Goal: Transaction & Acquisition: Purchase product/service

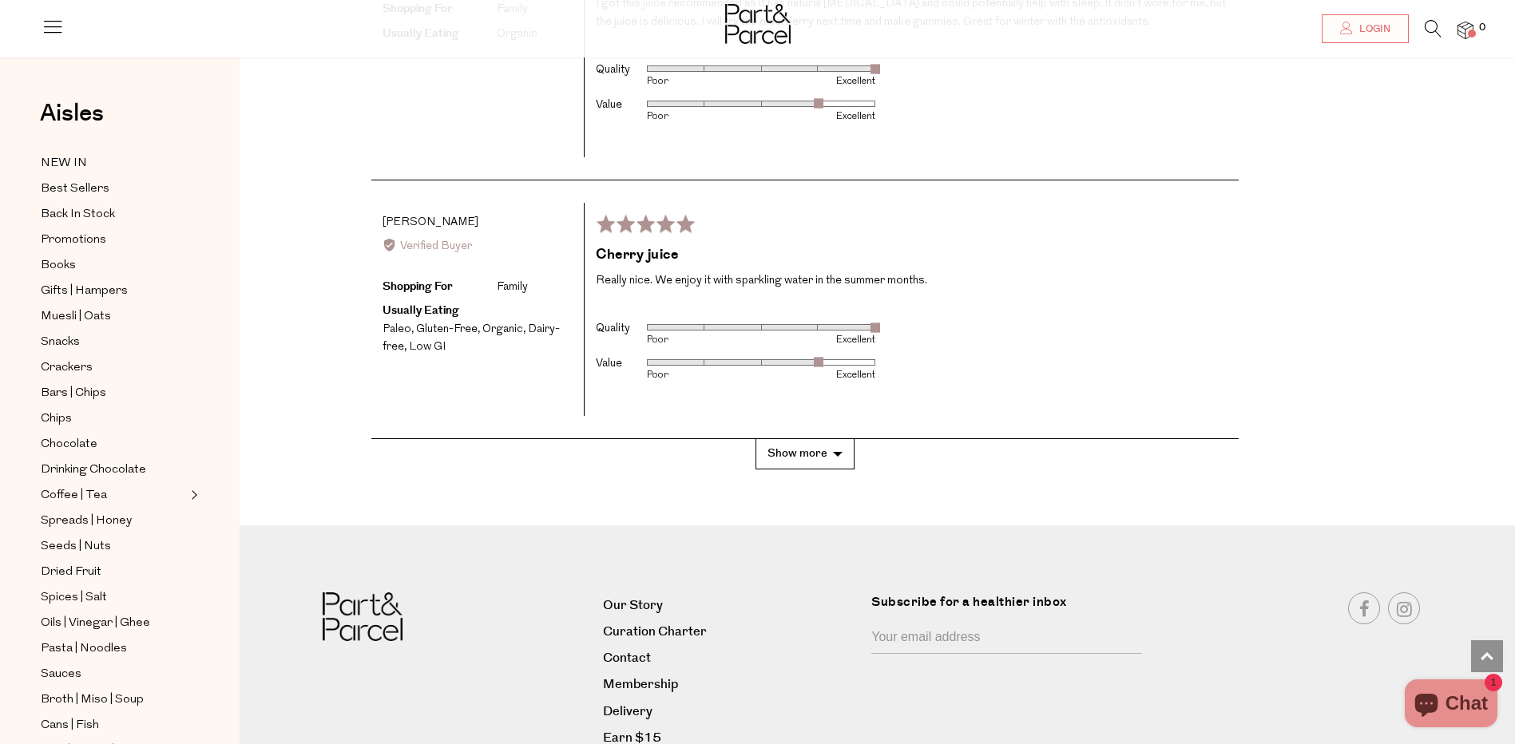
scroll to position [3515, 0]
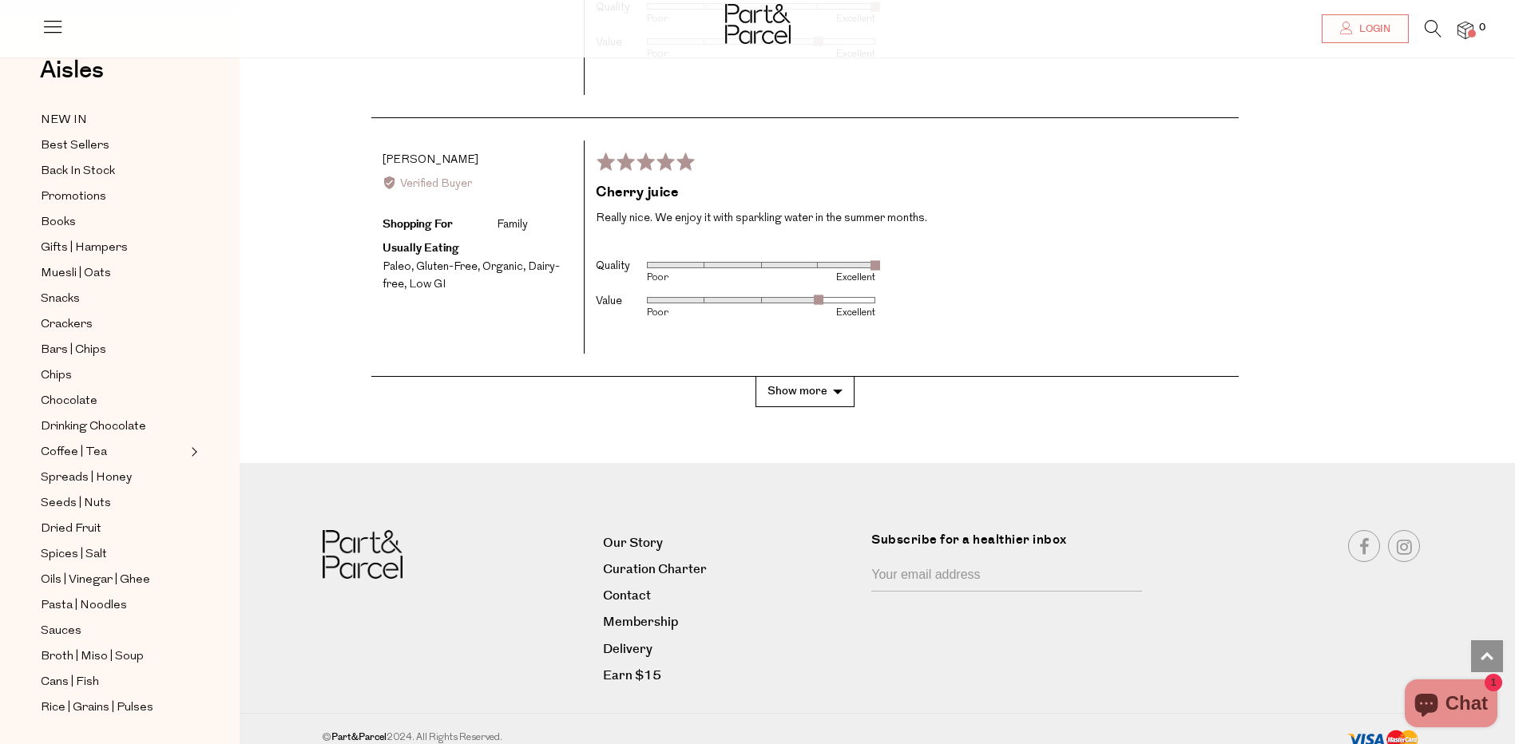
click at [837, 377] on button "Show more" at bounding box center [805, 392] width 99 height 30
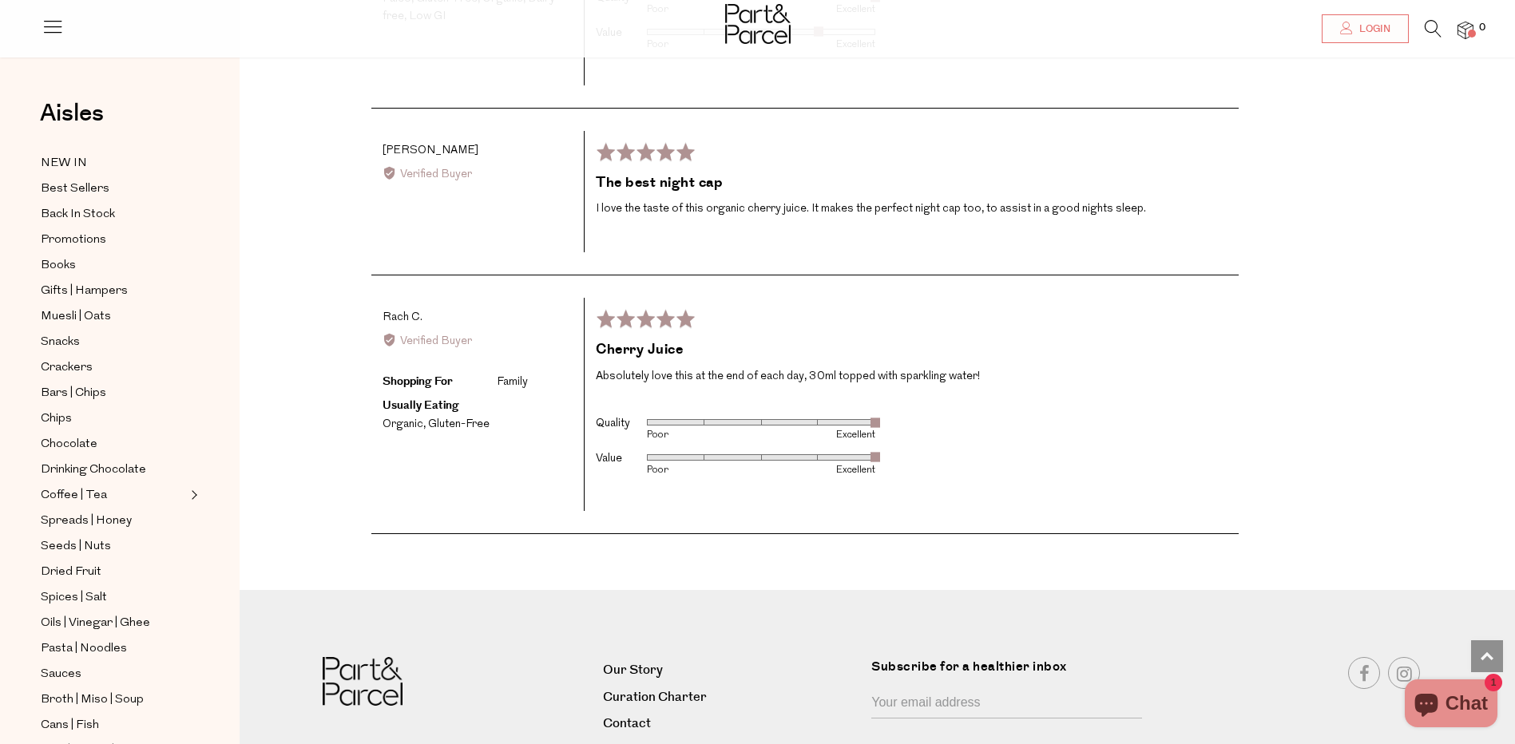
scroll to position [3911, 0]
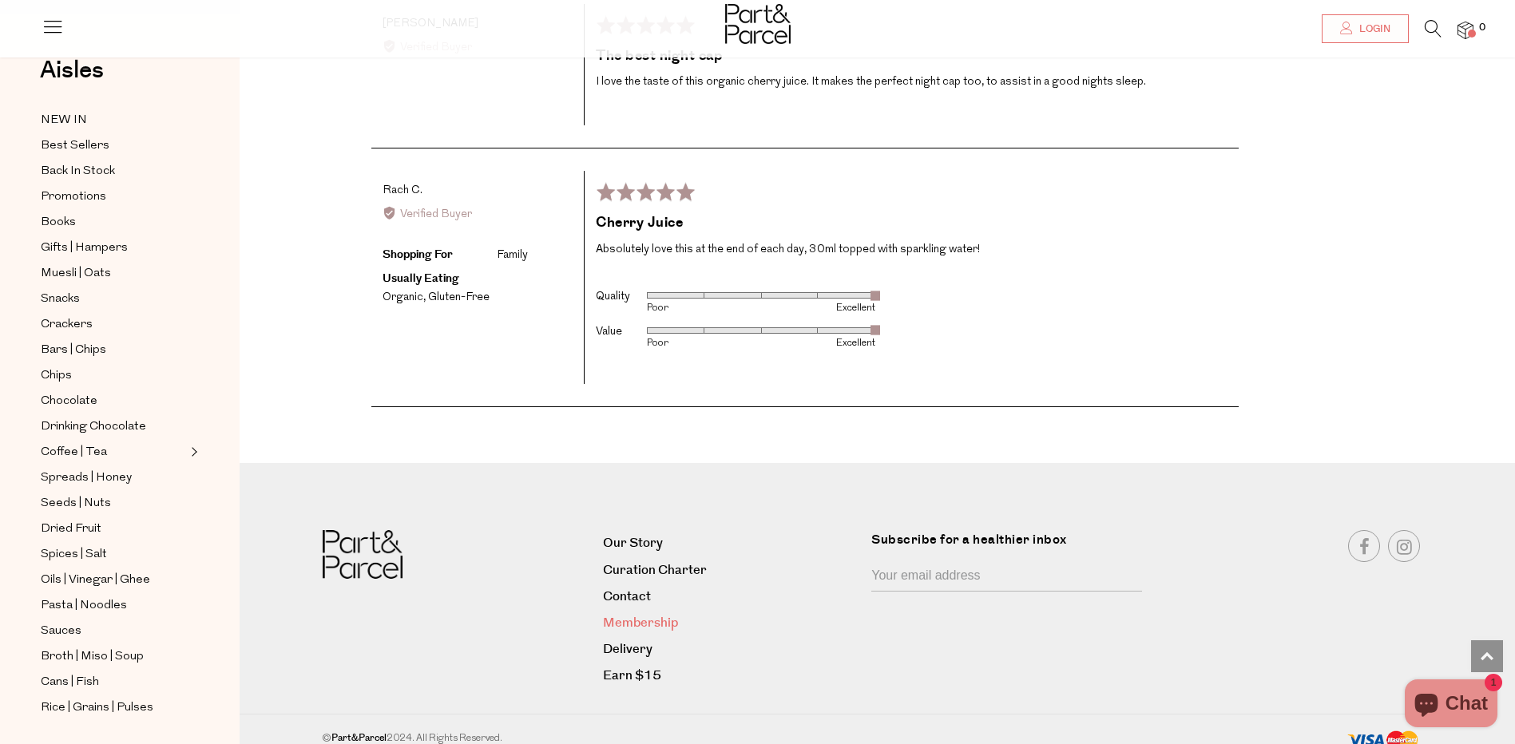
click at [663, 613] on link "Membership" at bounding box center [731, 624] width 256 height 22
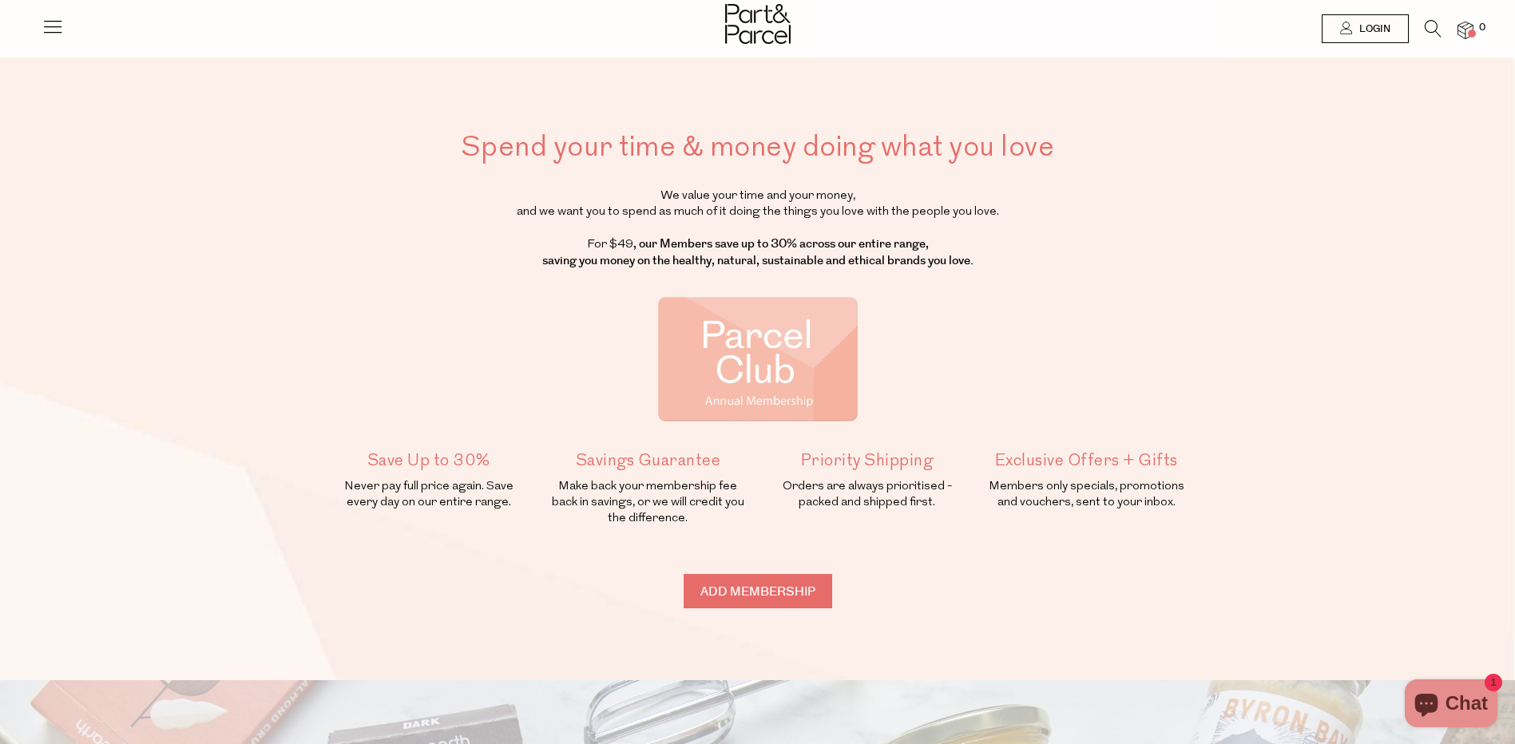
click at [751, 589] on input "Add membership" at bounding box center [758, 591] width 149 height 34
type input "ADDED"
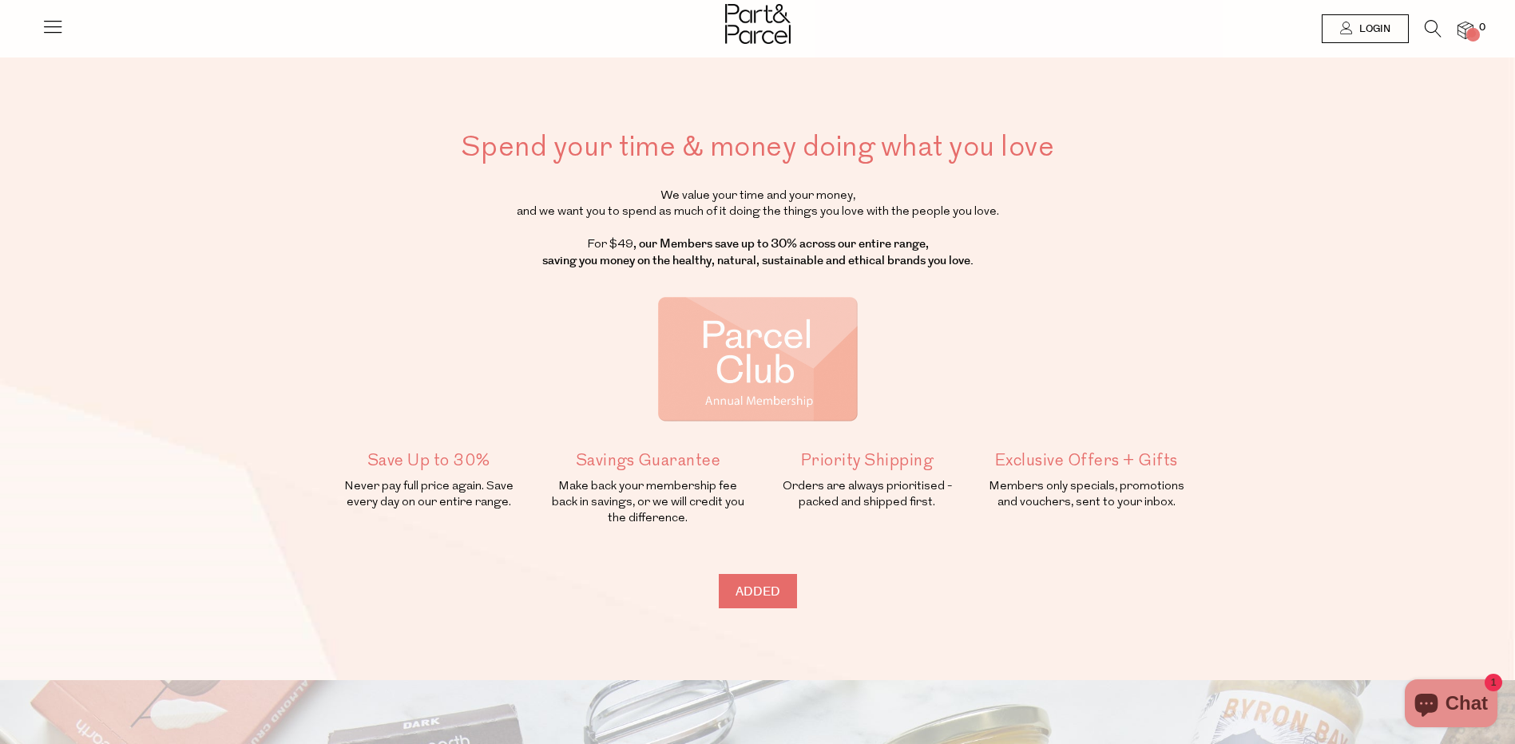
type input "ADDED"
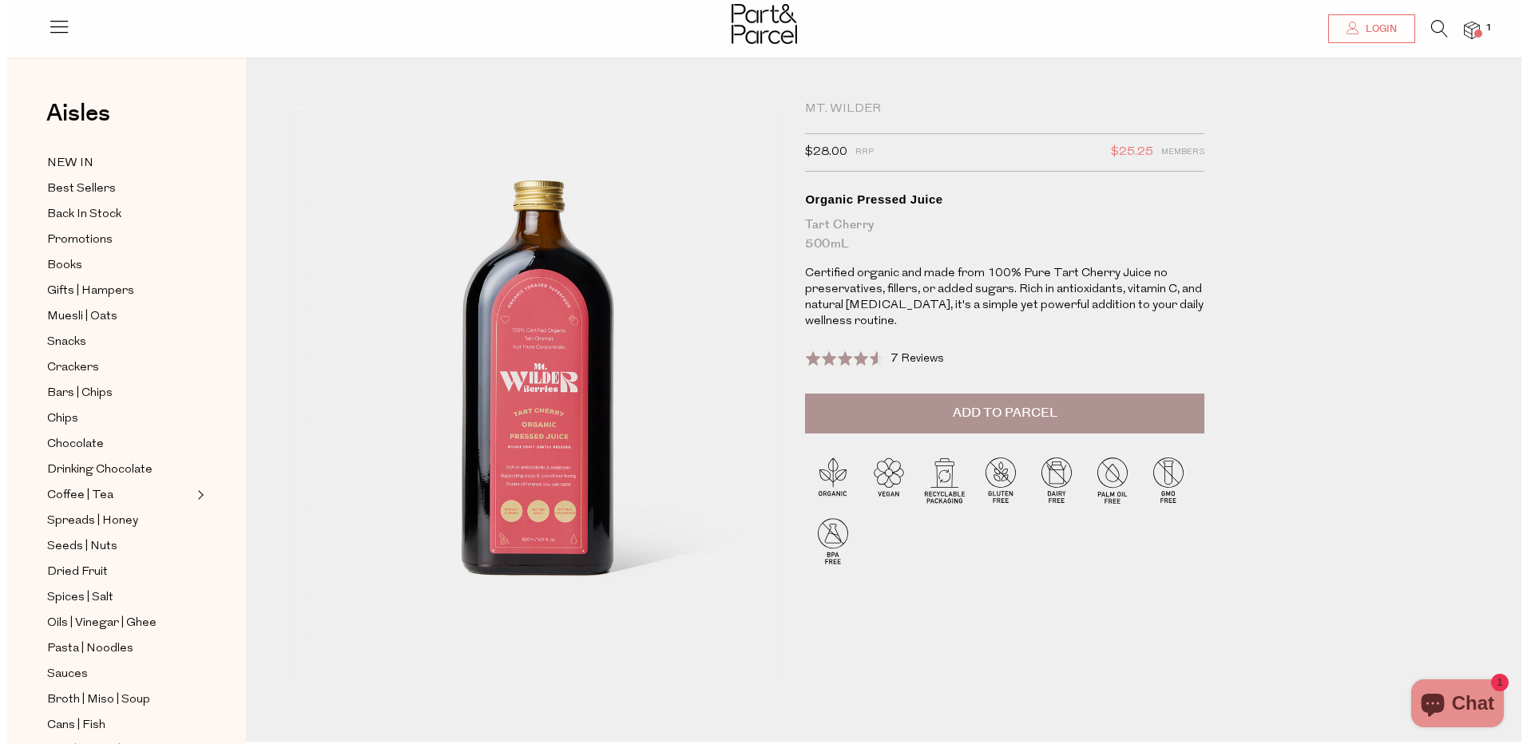
scroll to position [5, 0]
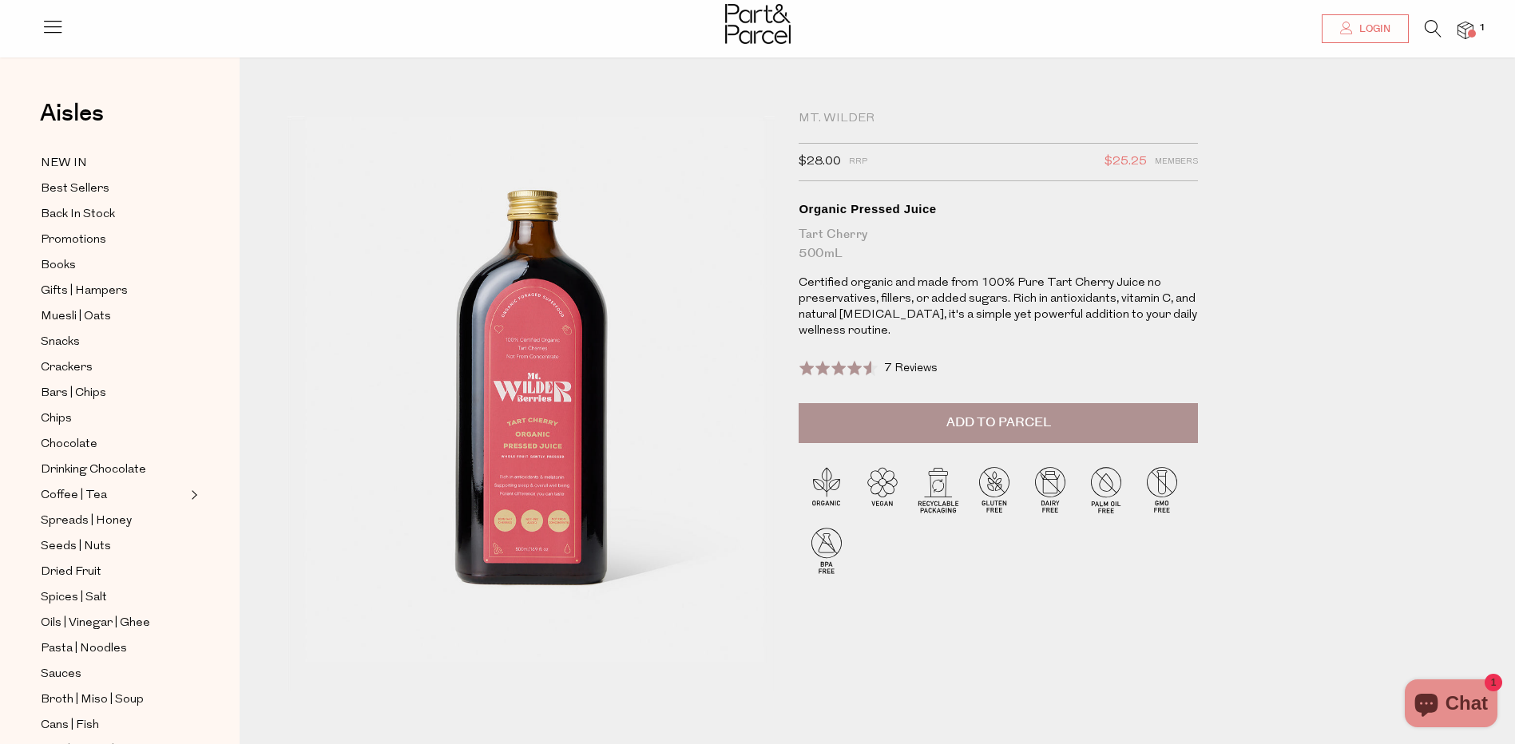
click at [983, 428] on span "Add to Parcel" at bounding box center [999, 423] width 105 height 18
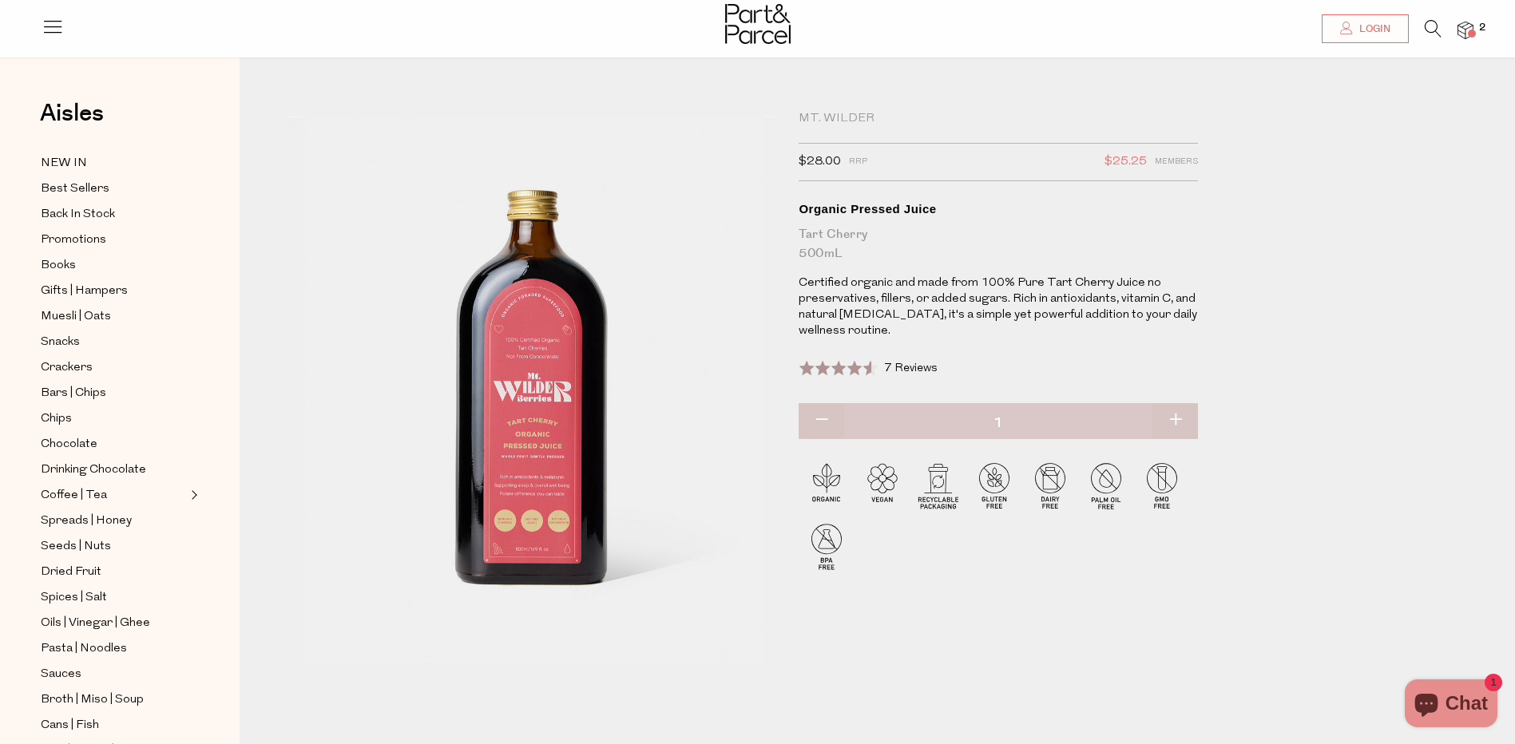
click at [1177, 422] on button "button" at bounding box center [1176, 420] width 46 height 35
type input "2"
click at [1177, 422] on button "button" at bounding box center [1176, 420] width 46 height 35
type input "3"
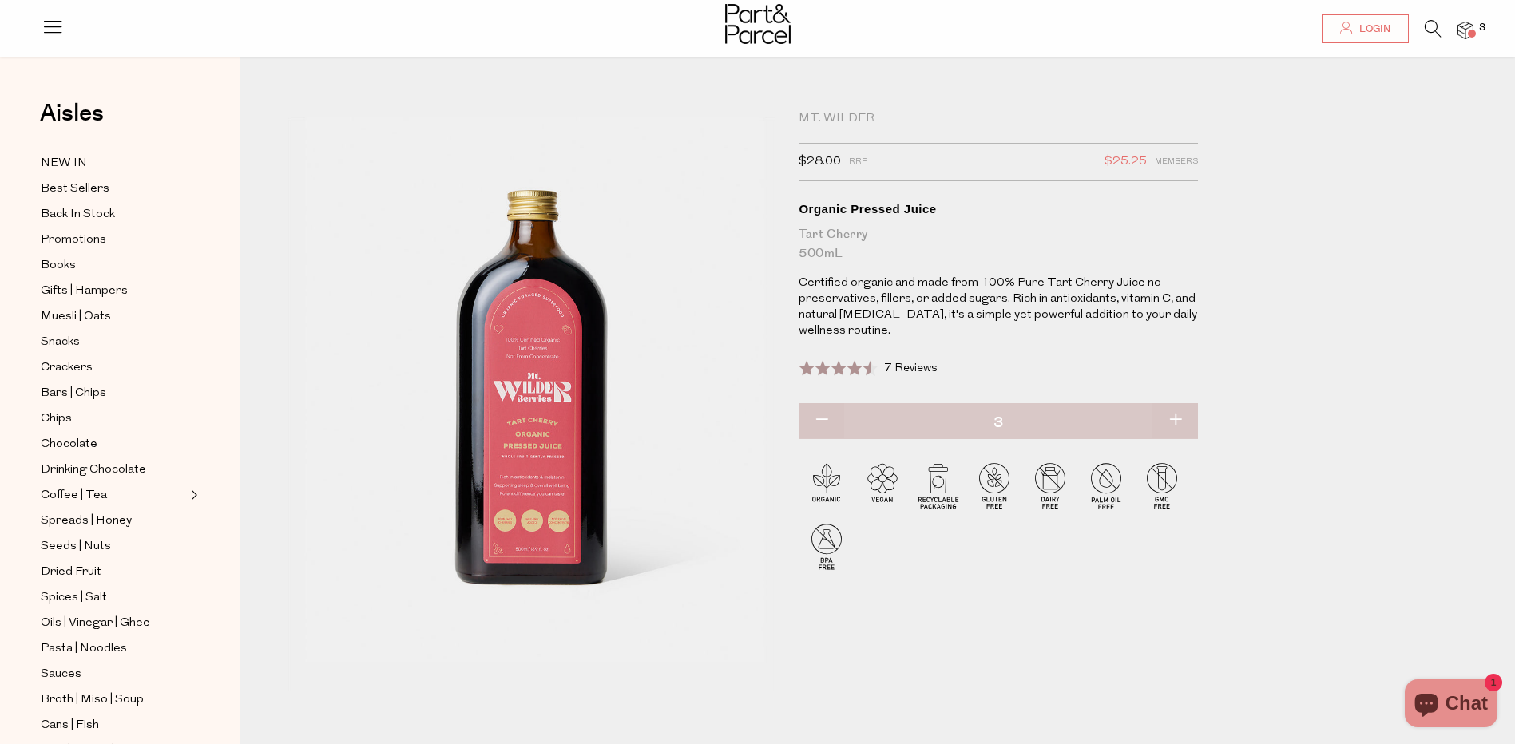
type input "3"
click at [1177, 422] on button "button" at bounding box center [1176, 420] width 46 height 35
type input "4"
click at [1177, 422] on button "button" at bounding box center [1176, 420] width 46 height 35
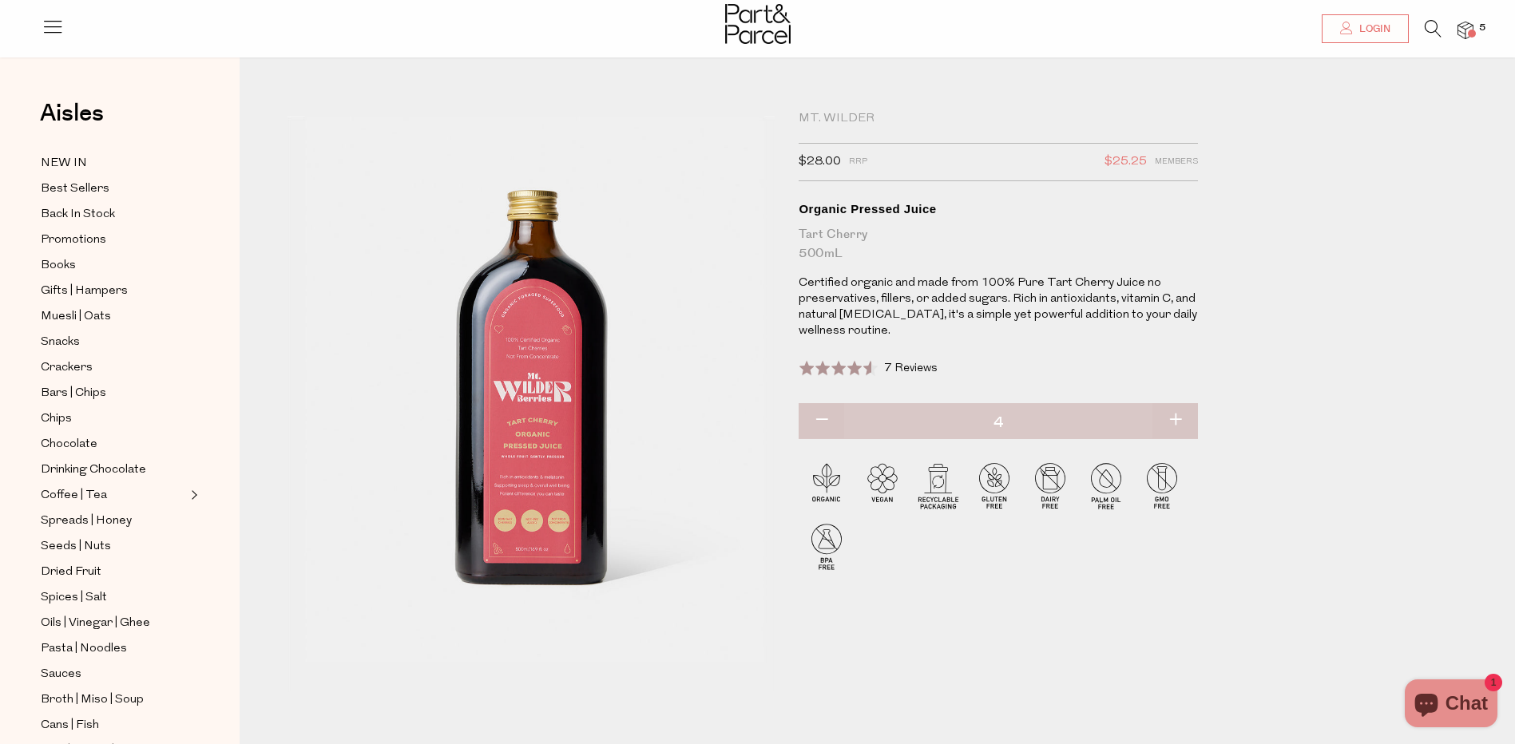
type input "5"
click at [1177, 424] on button "button" at bounding box center [1176, 420] width 46 height 35
type input "6"
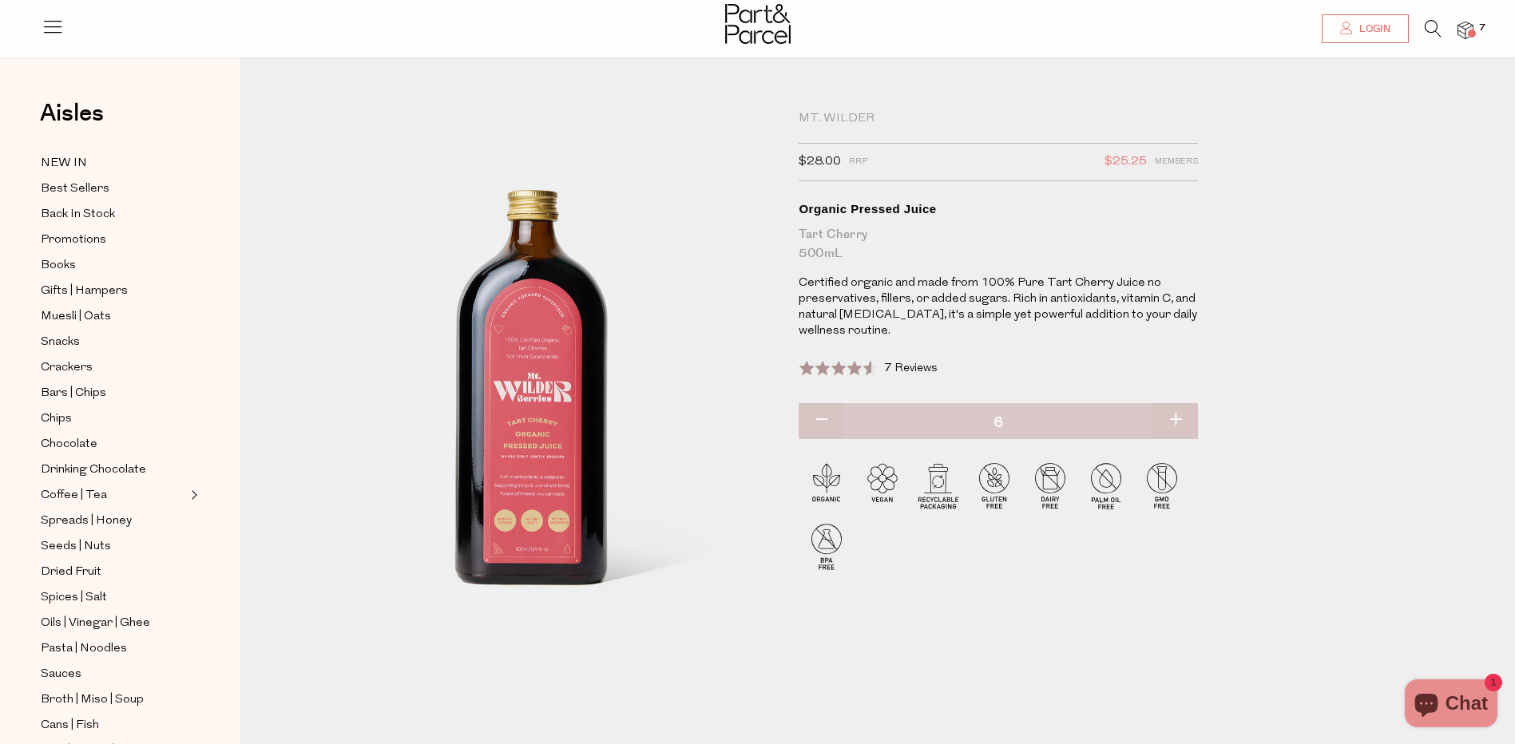
click at [1467, 33] on img at bounding box center [1466, 31] width 16 height 18
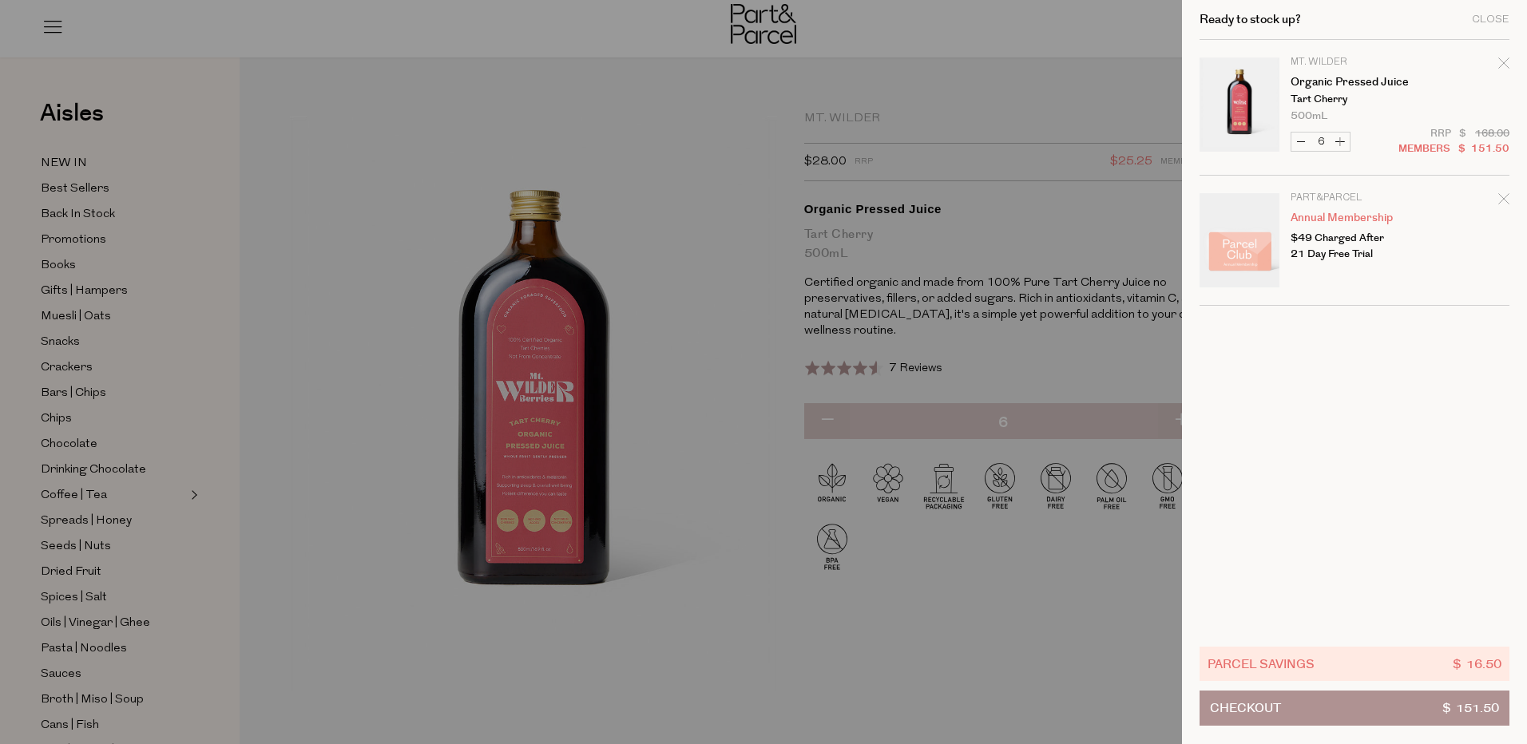
click at [1467, 33] on div "Ready to stock up? Close" at bounding box center [1355, 20] width 310 height 40
click at [1502, 198] on icon "Remove Annual Membership" at bounding box center [1503, 198] width 11 height 11
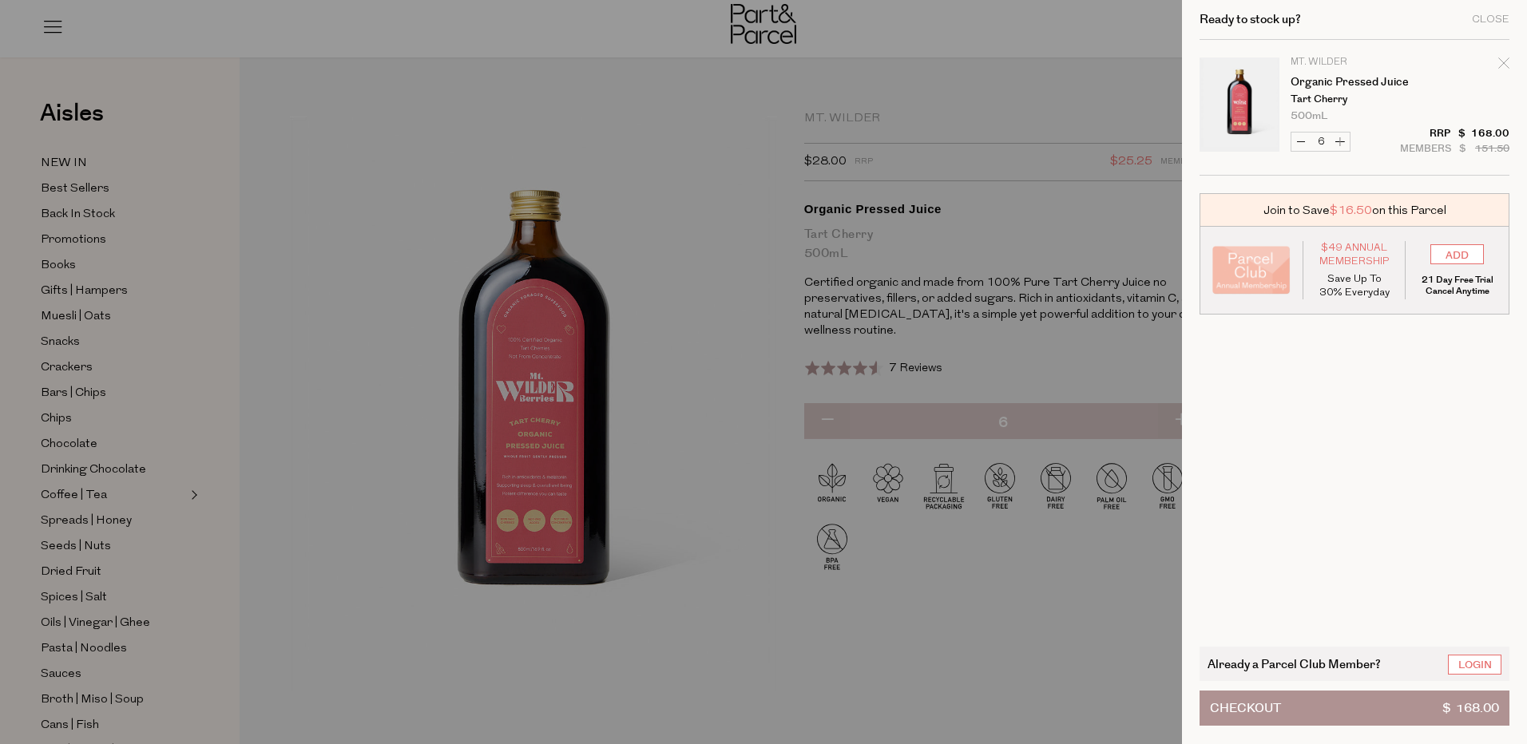
click at [1423, 708] on button "Checkout $ 168.00" at bounding box center [1355, 708] width 310 height 35
